Goal: Check status: Check status

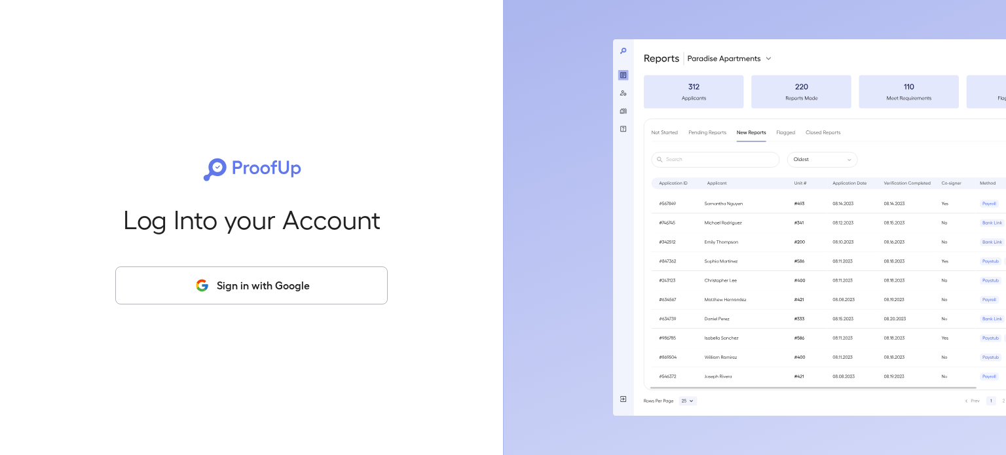
click at [301, 295] on button "Sign in with Google" at bounding box center [251, 286] width 272 height 38
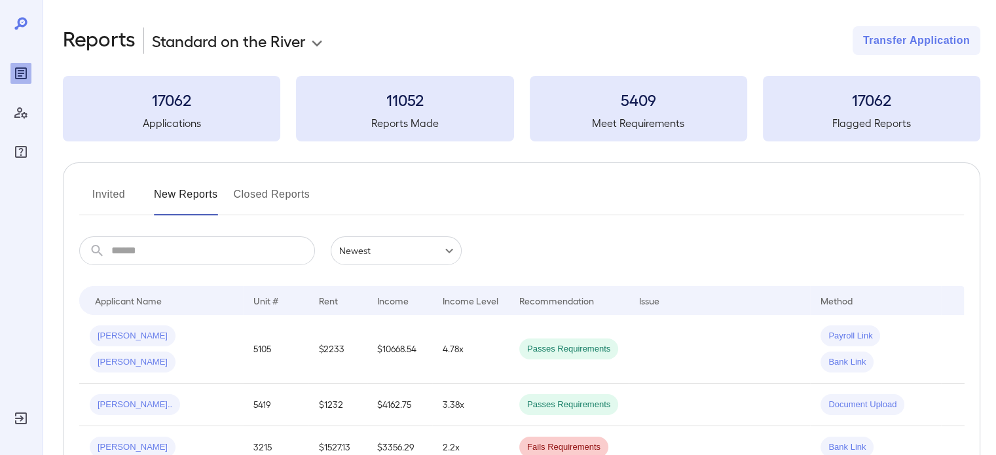
click at [111, 200] on button "Invited" at bounding box center [108, 199] width 59 height 31
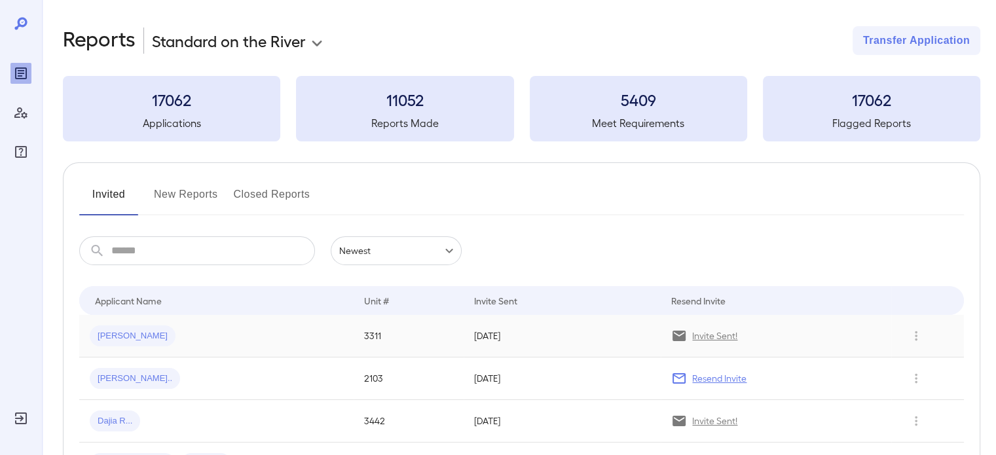
click at [286, 335] on div "Kristian L..." at bounding box center [216, 335] width 253 height 21
click at [194, 196] on button "New Reports" at bounding box center [186, 199] width 64 height 31
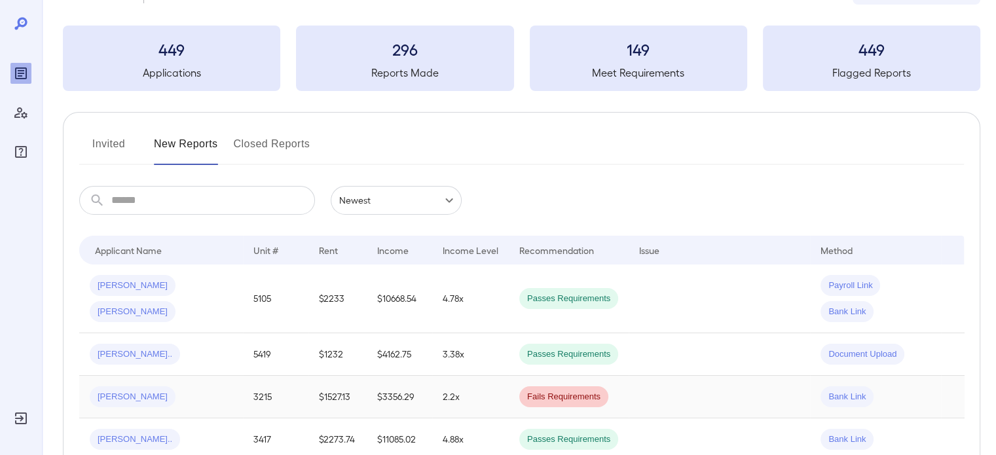
scroll to position [131, 0]
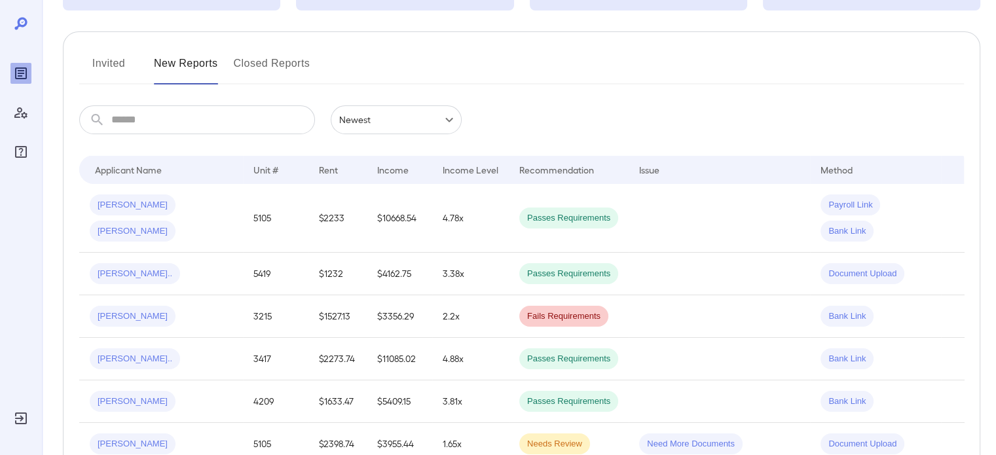
click at [118, 58] on button "Invited" at bounding box center [108, 68] width 59 height 31
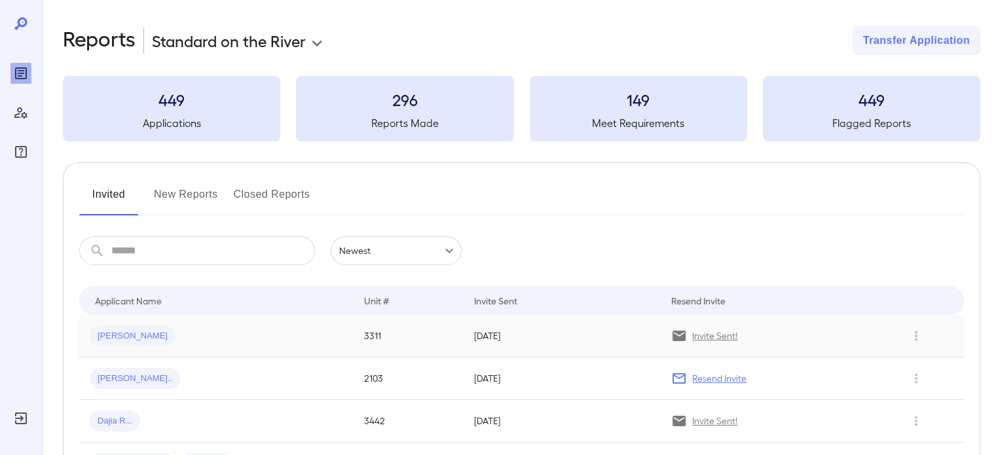
click at [219, 335] on div "Kristian L..." at bounding box center [216, 335] width 253 height 21
